Goal: Use online tool/utility: Utilize a website feature to perform a specific function

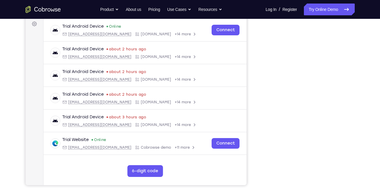
scroll to position [72, 0]
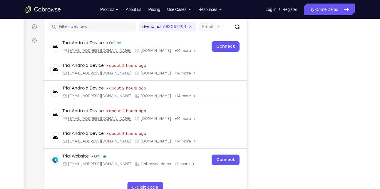
click at [316, 12] on link "Try Online Demo" at bounding box center [329, 10] width 51 height 12
click at [315, 16] on button "iOS" at bounding box center [307, 10] width 31 height 12
click at [330, 16] on button "Android" at bounding box center [338, 10] width 31 height 12
click at [320, 11] on link "Try Online Demo" at bounding box center [329, 10] width 51 height 12
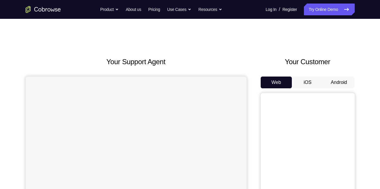
click at [337, 81] on button "Android" at bounding box center [338, 82] width 31 height 12
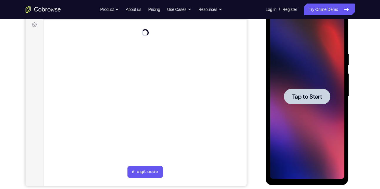
click at [311, 102] on div at bounding box center [307, 96] width 46 height 16
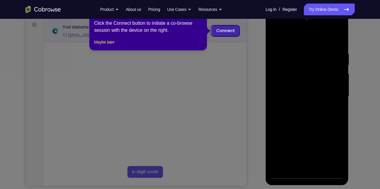
click at [219, 33] on link "Connect" at bounding box center [225, 31] width 28 height 11
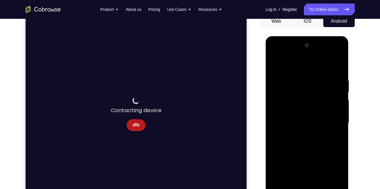
scroll to position [61, 0]
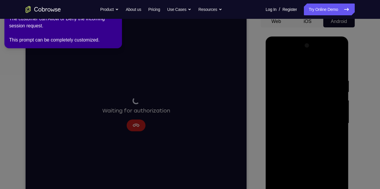
click at [135, 127] on icon at bounding box center [191, 93] width 387 height 191
click at [119, 90] on icon at bounding box center [191, 93] width 387 height 191
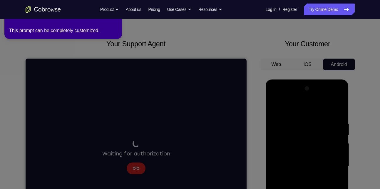
scroll to position [0, 0]
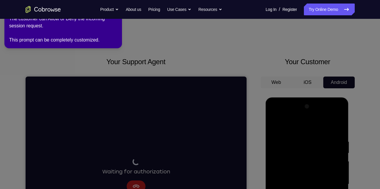
click at [133, 132] on icon at bounding box center [191, 93] width 387 height 191
click at [106, 50] on icon at bounding box center [191, 93] width 387 height 191
click at [110, 13] on button "Product" at bounding box center [109, 10] width 19 height 12
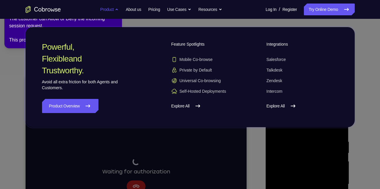
click at [110, 13] on button "Product" at bounding box center [109, 10] width 19 height 12
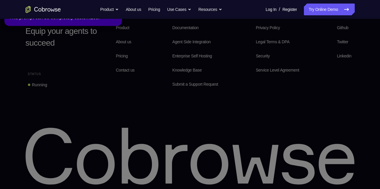
scroll to position [438, 0]
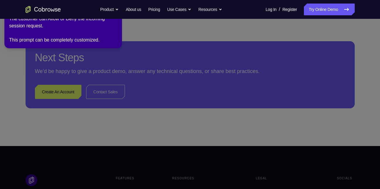
click at [88, 93] on icon at bounding box center [191, 93] width 387 height 191
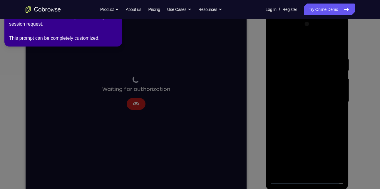
scroll to position [81, 0]
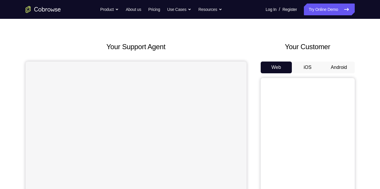
scroll to position [11, 0]
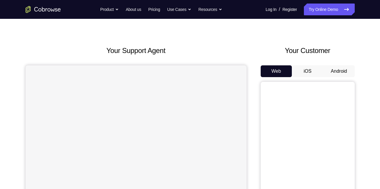
click at [337, 73] on button "Android" at bounding box center [338, 71] width 31 height 12
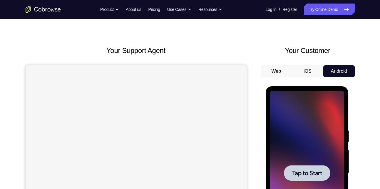
click at [314, 168] on div at bounding box center [307, 173] width 46 height 16
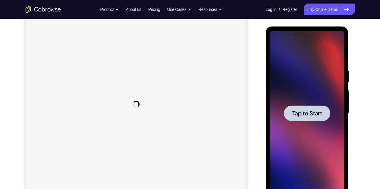
scroll to position [0, 0]
click at [307, 107] on div at bounding box center [307, 113] width 46 height 16
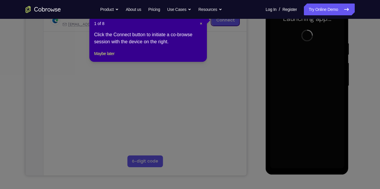
scroll to position [76, 0]
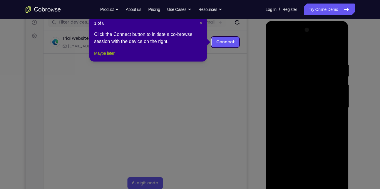
click at [114, 57] on button "Maybe later" at bounding box center [104, 53] width 20 height 7
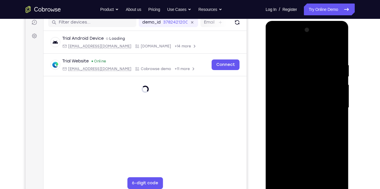
click at [307, 183] on div at bounding box center [307, 107] width 74 height 165
click at [309, 186] on div at bounding box center [307, 107] width 74 height 165
click at [331, 156] on div at bounding box center [307, 107] width 74 height 165
click at [293, 51] on div at bounding box center [307, 107] width 74 height 165
click at [331, 106] on div at bounding box center [307, 107] width 74 height 165
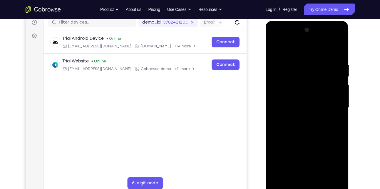
click at [297, 117] on div at bounding box center [307, 107] width 74 height 165
click at [299, 101] on div at bounding box center [307, 107] width 74 height 165
click at [290, 95] on div at bounding box center [307, 107] width 74 height 165
click at [291, 110] on div at bounding box center [307, 107] width 74 height 165
click at [306, 125] on div at bounding box center [307, 107] width 74 height 165
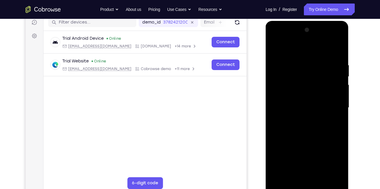
click at [306, 125] on div at bounding box center [307, 107] width 74 height 165
click at [338, 54] on div at bounding box center [307, 107] width 74 height 165
click at [337, 49] on div at bounding box center [307, 107] width 74 height 165
click at [338, 46] on div at bounding box center [307, 107] width 74 height 165
click at [274, 48] on div at bounding box center [307, 107] width 74 height 165
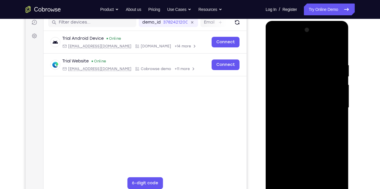
click at [338, 174] on div at bounding box center [307, 107] width 74 height 165
click at [322, 177] on div at bounding box center [307, 107] width 74 height 165
click at [305, 138] on div at bounding box center [307, 107] width 74 height 165
click at [277, 49] on div at bounding box center [307, 107] width 74 height 165
click at [330, 39] on div at bounding box center [307, 107] width 74 height 165
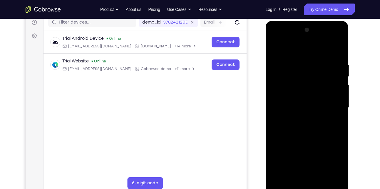
click at [275, 40] on div at bounding box center [307, 107] width 74 height 165
click at [294, 93] on div at bounding box center [307, 107] width 74 height 165
click at [292, 103] on div at bounding box center [307, 107] width 74 height 165
click at [298, 98] on div at bounding box center [307, 107] width 74 height 165
click at [298, 108] on div at bounding box center [307, 107] width 74 height 165
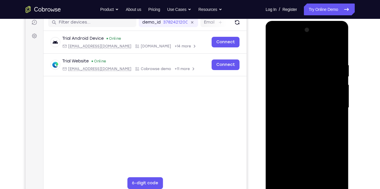
drag, startPoint x: 323, startPoint y: 54, endPoint x: 320, endPoint y: 36, distance: 18.7
click at [320, 36] on div at bounding box center [307, 107] width 74 height 165
click at [322, 128] on div at bounding box center [307, 107] width 74 height 165
click at [310, 141] on div at bounding box center [307, 107] width 74 height 165
click at [310, 90] on div at bounding box center [307, 107] width 74 height 165
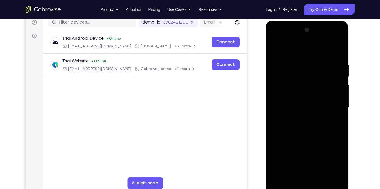
drag, startPoint x: 322, startPoint y: 164, endPoint x: 318, endPoint y: 132, distance: 32.3
click at [318, 132] on div at bounding box center [307, 107] width 74 height 165
click at [311, 174] on div at bounding box center [307, 107] width 74 height 165
click at [297, 97] on div at bounding box center [307, 107] width 74 height 165
click at [285, 121] on div at bounding box center [307, 107] width 74 height 165
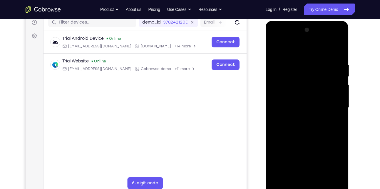
click at [326, 53] on div at bounding box center [307, 107] width 74 height 165
click at [311, 91] on div at bounding box center [307, 107] width 74 height 165
click at [274, 50] on div at bounding box center [307, 107] width 74 height 165
click at [310, 125] on div at bounding box center [307, 107] width 74 height 165
click at [300, 159] on div at bounding box center [307, 107] width 74 height 165
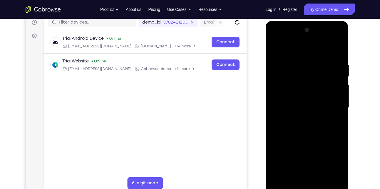
click at [277, 46] on div at bounding box center [307, 107] width 74 height 165
drag, startPoint x: 311, startPoint y: 82, endPoint x: 325, endPoint y: 167, distance: 86.3
click at [325, 167] on div at bounding box center [307, 107] width 74 height 165
click at [287, 96] on div at bounding box center [307, 107] width 74 height 165
drag, startPoint x: 294, startPoint y: 117, endPoint x: 295, endPoint y: 61, distance: 55.9
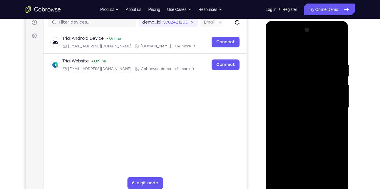
click at [295, 61] on div at bounding box center [307, 107] width 74 height 165
drag, startPoint x: 309, startPoint y: 135, endPoint x: 312, endPoint y: 71, distance: 63.3
click at [312, 71] on div at bounding box center [307, 107] width 74 height 165
click at [296, 161] on div at bounding box center [307, 107] width 74 height 165
drag, startPoint x: 308, startPoint y: 138, endPoint x: 314, endPoint y: 84, distance: 54.1
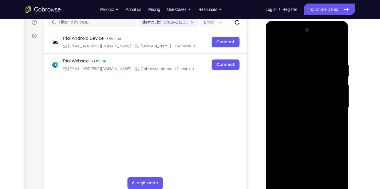
click at [314, 84] on div at bounding box center [307, 107] width 74 height 165
click at [300, 102] on div at bounding box center [307, 107] width 74 height 165
drag, startPoint x: 301, startPoint y: 103, endPoint x: 301, endPoint y: 110, distance: 6.8
click at [301, 110] on div at bounding box center [307, 107] width 74 height 165
click at [272, 49] on div at bounding box center [307, 107] width 74 height 165
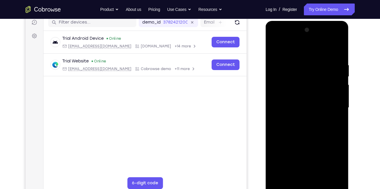
drag, startPoint x: 326, startPoint y: 116, endPoint x: 330, endPoint y: 177, distance: 61.3
click at [330, 177] on div at bounding box center [307, 107] width 74 height 165
click at [275, 48] on div at bounding box center [307, 107] width 74 height 165
drag, startPoint x: 301, startPoint y: 100, endPoint x: 304, endPoint y: 65, distance: 35.1
click at [304, 65] on div at bounding box center [307, 107] width 74 height 165
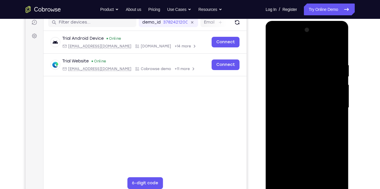
drag, startPoint x: 311, startPoint y: 132, endPoint x: 309, endPoint y: 82, distance: 50.6
click at [309, 82] on div at bounding box center [307, 107] width 74 height 165
drag, startPoint x: 303, startPoint y: 139, endPoint x: 307, endPoint y: 90, distance: 49.8
click at [307, 90] on div at bounding box center [307, 107] width 74 height 165
click at [301, 120] on div at bounding box center [307, 107] width 74 height 165
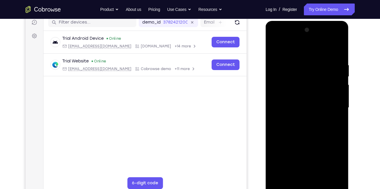
click at [273, 48] on div at bounding box center [307, 107] width 74 height 165
click at [274, 49] on div at bounding box center [307, 107] width 74 height 165
click at [277, 45] on div at bounding box center [307, 107] width 74 height 165
click at [325, 57] on div at bounding box center [307, 107] width 74 height 165
click at [305, 74] on div at bounding box center [307, 107] width 74 height 165
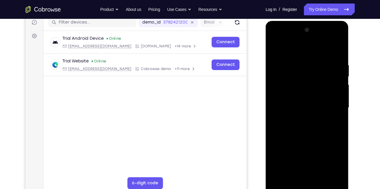
click at [288, 71] on div at bounding box center [307, 107] width 74 height 165
click at [297, 129] on div at bounding box center [307, 107] width 74 height 165
drag, startPoint x: 294, startPoint y: 141, endPoint x: 302, endPoint y: 91, distance: 51.5
click at [302, 91] on div at bounding box center [307, 107] width 74 height 165
drag, startPoint x: 300, startPoint y: 154, endPoint x: 290, endPoint y: 96, distance: 58.9
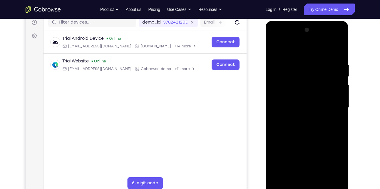
click at [290, 96] on div at bounding box center [307, 107] width 74 height 165
drag, startPoint x: 285, startPoint y: 133, endPoint x: 292, endPoint y: 105, distance: 29.7
click at [292, 105] on div at bounding box center [307, 107] width 74 height 165
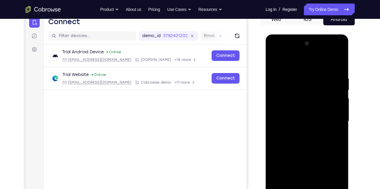
scroll to position [78, 0]
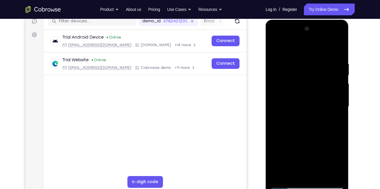
click at [285, 133] on div at bounding box center [307, 106] width 74 height 165
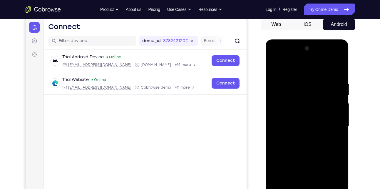
scroll to position [58, 0]
drag, startPoint x: 292, startPoint y: 103, endPoint x: 300, endPoint y: 137, distance: 35.1
click at [300, 137] on div at bounding box center [307, 126] width 74 height 165
drag, startPoint x: 298, startPoint y: 117, endPoint x: 300, endPoint y: 135, distance: 17.7
click at [300, 135] on div at bounding box center [307, 126] width 74 height 165
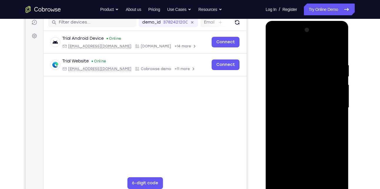
scroll to position [77, 0]
drag, startPoint x: 302, startPoint y: 103, endPoint x: 309, endPoint y: 148, distance: 44.8
click at [309, 148] on div at bounding box center [307, 107] width 74 height 165
drag, startPoint x: 298, startPoint y: 122, endPoint x: 308, endPoint y: 195, distance: 73.9
click at [308, 188] on div at bounding box center [307, 108] width 83 height 175
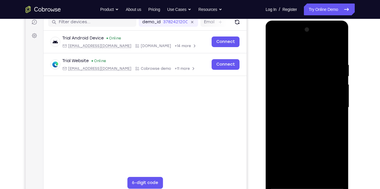
click at [275, 49] on div at bounding box center [307, 107] width 74 height 165
click at [275, 46] on div at bounding box center [307, 107] width 74 height 165
click at [308, 102] on div at bounding box center [307, 107] width 74 height 165
drag, startPoint x: 296, startPoint y: 74, endPoint x: 295, endPoint y: 61, distance: 13.9
click at [295, 61] on div at bounding box center [307, 107] width 74 height 165
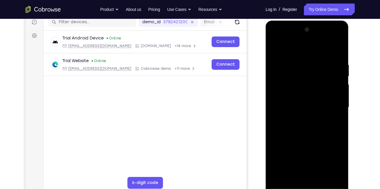
click at [332, 37] on div at bounding box center [307, 107] width 74 height 165
click at [304, 46] on div at bounding box center [307, 107] width 74 height 165
click at [320, 178] on div at bounding box center [307, 107] width 74 height 165
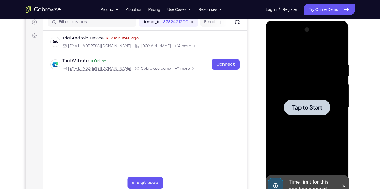
click at [310, 115] on div at bounding box center [307, 107] width 74 height 165
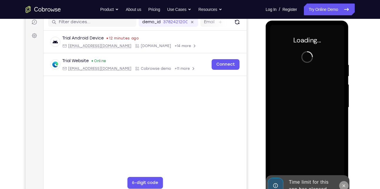
click at [344, 185] on icon at bounding box center [344, 185] width 3 height 3
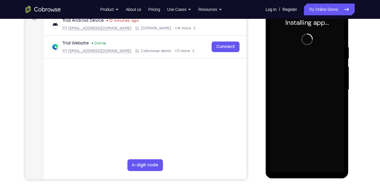
scroll to position [96, 0]
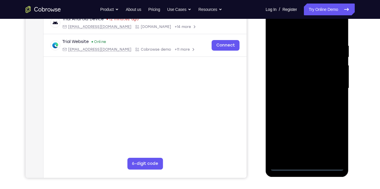
click at [307, 166] on div at bounding box center [307, 88] width 74 height 165
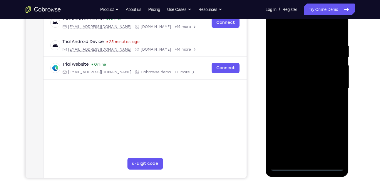
click at [336, 143] on div at bounding box center [307, 88] width 74 height 165
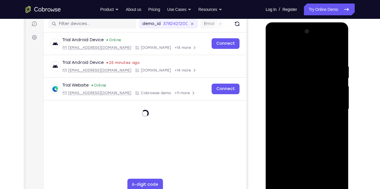
scroll to position [75, 0]
click at [301, 49] on div at bounding box center [307, 109] width 74 height 165
click at [330, 109] on div at bounding box center [307, 109] width 74 height 165
click at [301, 120] on div at bounding box center [307, 109] width 74 height 165
click at [301, 103] on div at bounding box center [307, 109] width 74 height 165
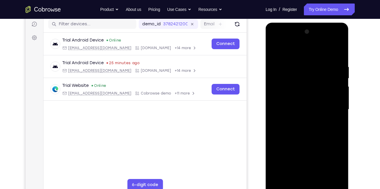
click at [301, 103] on div at bounding box center [307, 109] width 74 height 165
click at [299, 110] on div at bounding box center [307, 109] width 74 height 165
click at [306, 129] on div at bounding box center [307, 109] width 74 height 165
click at [317, 55] on div at bounding box center [307, 109] width 74 height 165
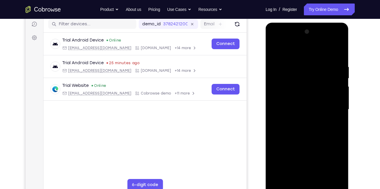
drag, startPoint x: 312, startPoint y: 54, endPoint x: 313, endPoint y: 38, distance: 15.9
click at [313, 38] on div at bounding box center [307, 109] width 74 height 165
click at [325, 77] on div at bounding box center [307, 109] width 74 height 165
click at [322, 128] on div at bounding box center [307, 109] width 74 height 165
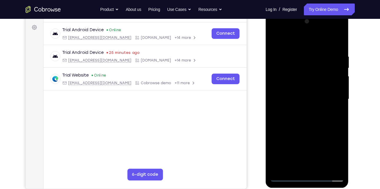
scroll to position [84, 0]
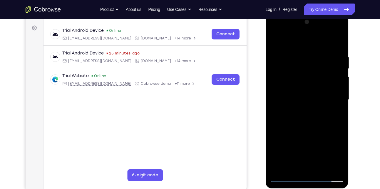
click at [315, 128] on div at bounding box center [307, 99] width 74 height 165
click at [341, 169] on div at bounding box center [307, 99] width 74 height 165
click at [325, 169] on div at bounding box center [307, 99] width 74 height 165
click at [310, 131] on div at bounding box center [307, 99] width 74 height 165
click at [304, 99] on div at bounding box center [307, 99] width 74 height 165
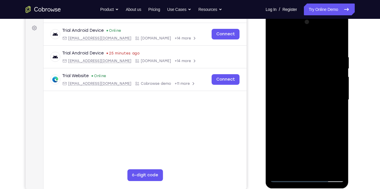
click at [289, 156] on div at bounding box center [307, 99] width 74 height 165
click at [275, 40] on div at bounding box center [307, 99] width 74 height 165
click at [275, 39] on div at bounding box center [307, 99] width 74 height 165
click at [294, 54] on div at bounding box center [307, 99] width 74 height 165
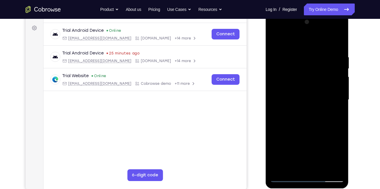
click at [335, 144] on div at bounding box center [307, 99] width 74 height 165
click at [331, 136] on div at bounding box center [307, 99] width 74 height 165
click at [336, 106] on div at bounding box center [307, 99] width 74 height 165
click at [328, 167] on div at bounding box center [307, 99] width 74 height 165
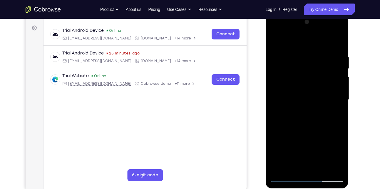
click at [330, 111] on div at bounding box center [307, 99] width 74 height 165
click at [329, 112] on div at bounding box center [307, 99] width 74 height 165
click at [330, 112] on div at bounding box center [307, 99] width 74 height 165
drag, startPoint x: 281, startPoint y: 111, endPoint x: 371, endPoint y: 108, distance: 90.3
click at [350, 108] on html "Online web based iOS Simulators and Android Emulators. Run iPhone, iPad, Mobile…" at bounding box center [308, 101] width 84 height 176
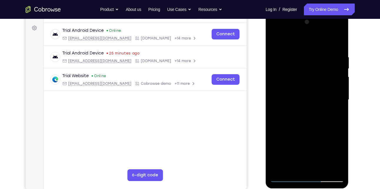
drag, startPoint x: 303, startPoint y: 108, endPoint x: 324, endPoint y: 108, distance: 21.5
click at [324, 108] on div at bounding box center [307, 99] width 74 height 165
click at [330, 167] on div at bounding box center [307, 99] width 74 height 165
click at [334, 115] on div at bounding box center [307, 99] width 74 height 165
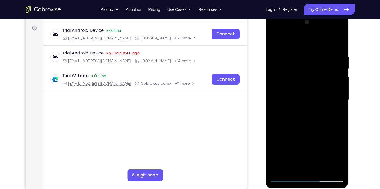
click at [334, 115] on div at bounding box center [307, 99] width 74 height 165
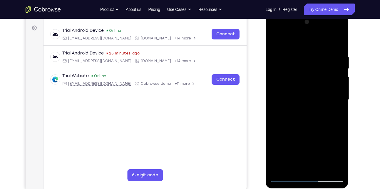
click at [334, 115] on div at bounding box center [307, 99] width 74 height 165
click at [339, 77] on div at bounding box center [307, 99] width 74 height 165
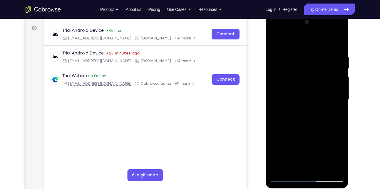
click at [339, 77] on div at bounding box center [307, 99] width 74 height 165
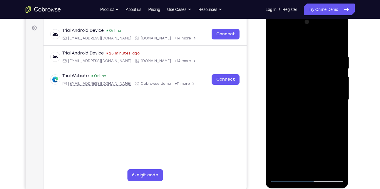
click at [279, 81] on div at bounding box center [307, 99] width 74 height 165
click at [337, 66] on div at bounding box center [307, 99] width 74 height 165
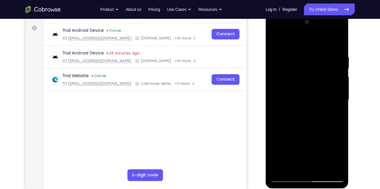
click at [337, 66] on div at bounding box center [307, 99] width 74 height 165
click at [337, 41] on div at bounding box center [307, 99] width 74 height 165
click at [279, 170] on div at bounding box center [307, 99] width 74 height 165
drag, startPoint x: 315, startPoint y: 77, endPoint x: 318, endPoint y: 170, distance: 93.2
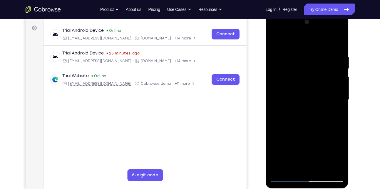
click at [318, 170] on div at bounding box center [307, 99] width 74 height 165
click at [301, 50] on div at bounding box center [307, 99] width 74 height 165
click at [338, 92] on div at bounding box center [307, 99] width 74 height 165
click at [336, 94] on div at bounding box center [307, 99] width 74 height 165
click at [336, 95] on div at bounding box center [307, 99] width 74 height 165
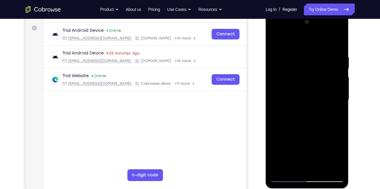
drag, startPoint x: 336, startPoint y: 95, endPoint x: 298, endPoint y: 93, distance: 38.0
click at [298, 93] on div at bounding box center [307, 99] width 74 height 165
click at [333, 89] on div at bounding box center [307, 99] width 74 height 165
click at [333, 90] on div at bounding box center [307, 99] width 74 height 165
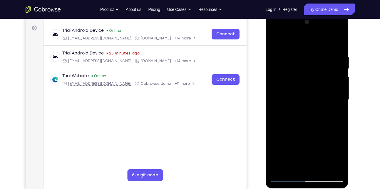
click at [333, 91] on div at bounding box center [307, 99] width 74 height 165
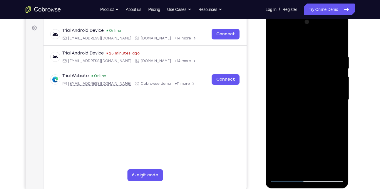
click at [333, 91] on div at bounding box center [307, 99] width 74 height 165
click at [277, 44] on div at bounding box center [307, 99] width 74 height 165
click at [304, 60] on div at bounding box center [307, 99] width 74 height 165
click at [338, 170] on div at bounding box center [307, 99] width 74 height 165
click at [330, 170] on div at bounding box center [307, 99] width 74 height 165
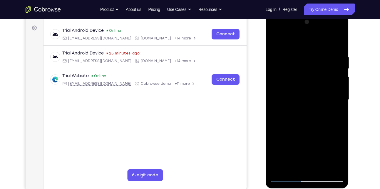
click at [280, 165] on div at bounding box center [307, 99] width 74 height 165
click at [322, 167] on div at bounding box center [307, 99] width 74 height 165
click at [291, 133] on div at bounding box center [307, 99] width 74 height 165
click at [289, 41] on div at bounding box center [307, 99] width 74 height 165
click at [308, 61] on div at bounding box center [307, 99] width 74 height 165
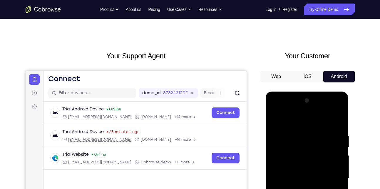
scroll to position [0, 0]
